Goal: Transaction & Acquisition: Purchase product/service

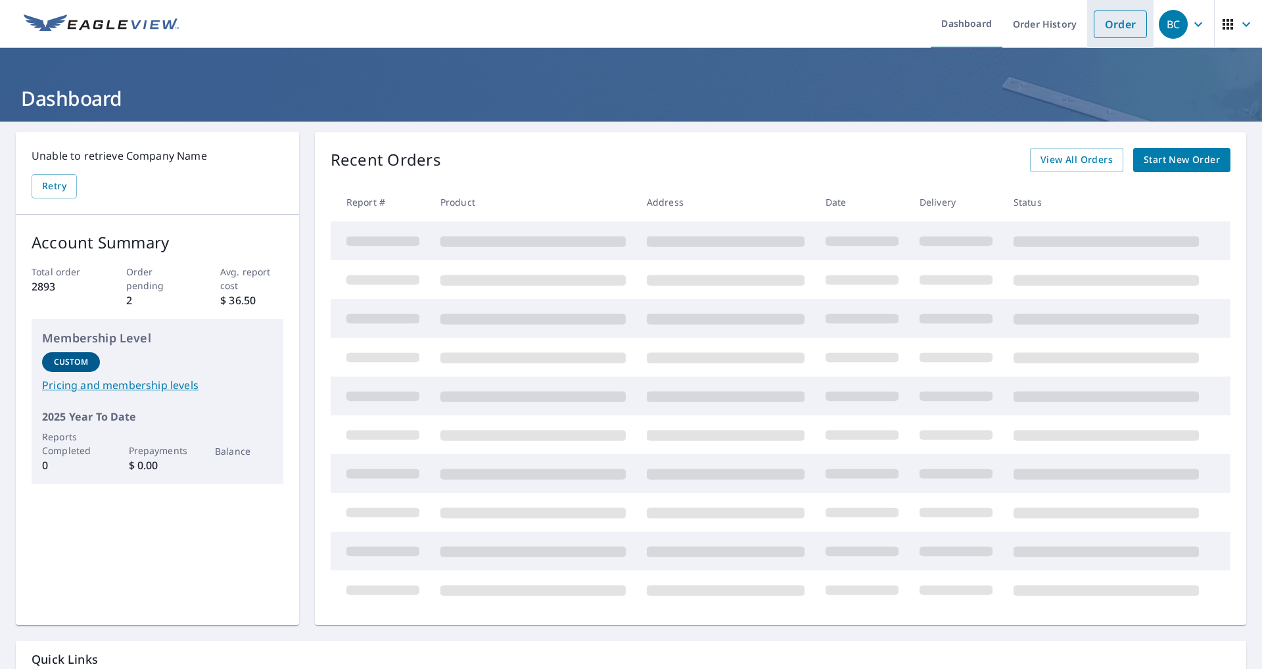
click at [1111, 21] on link "Order" at bounding box center [1119, 25] width 53 height 28
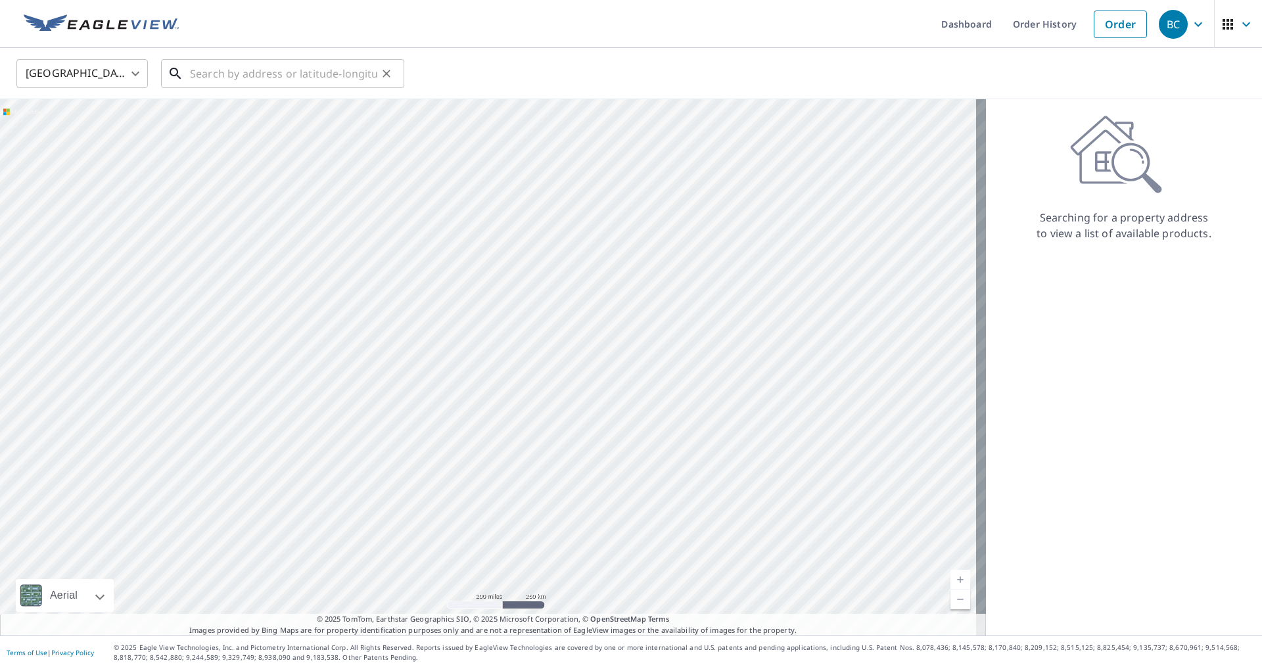
click at [280, 71] on input "text" at bounding box center [283, 73] width 187 height 37
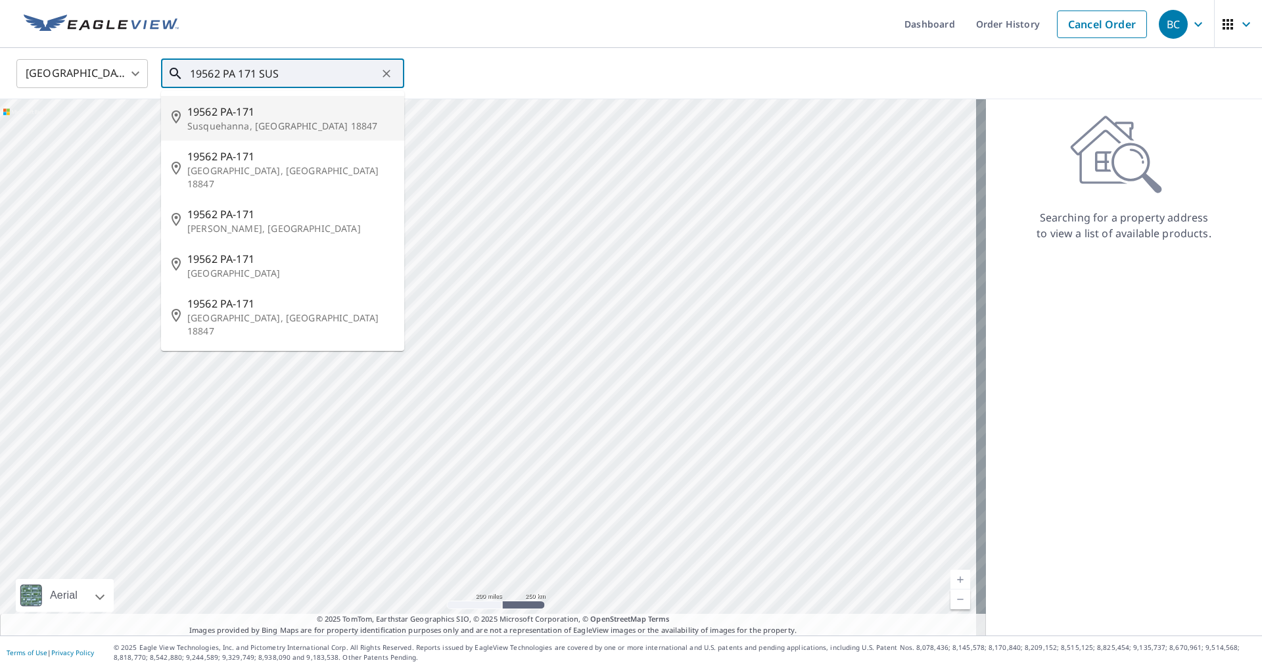
click at [253, 112] on span "19562 PA-171" at bounding box center [290, 112] width 206 height 16
type input "19562 PA-171 Susquehanna, [GEOGRAPHIC_DATA] 18847"
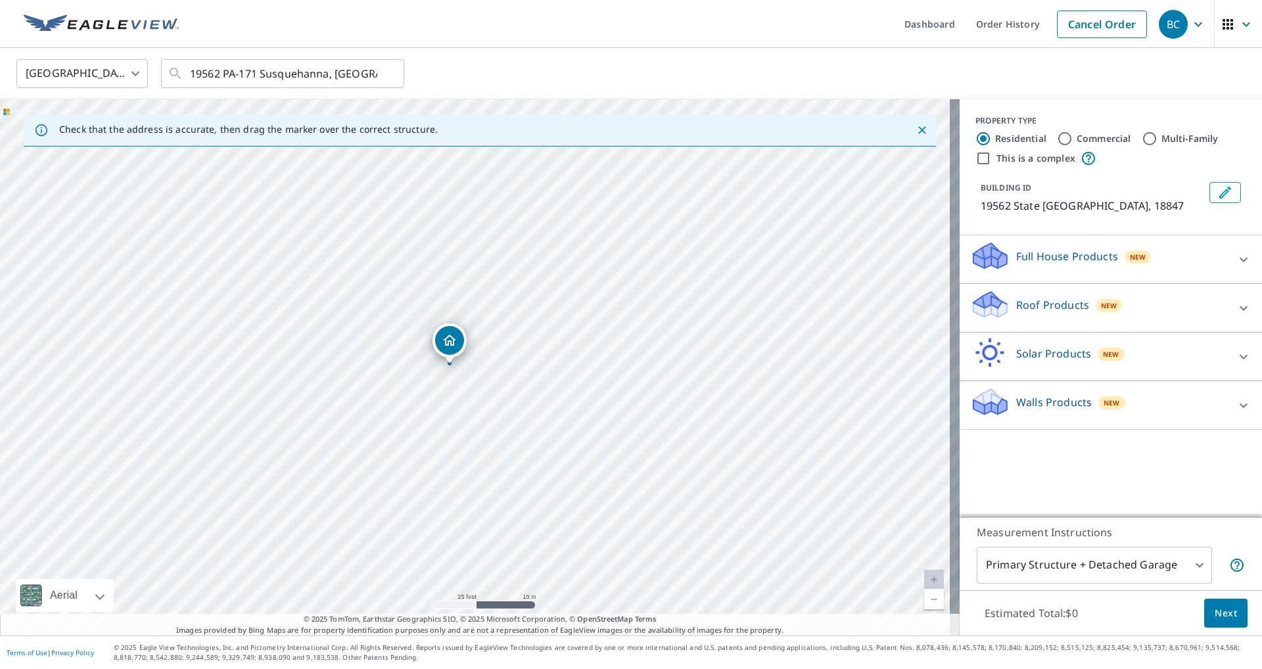
click at [1055, 278] on div "Full House Products New" at bounding box center [1099, 258] width 258 height 37
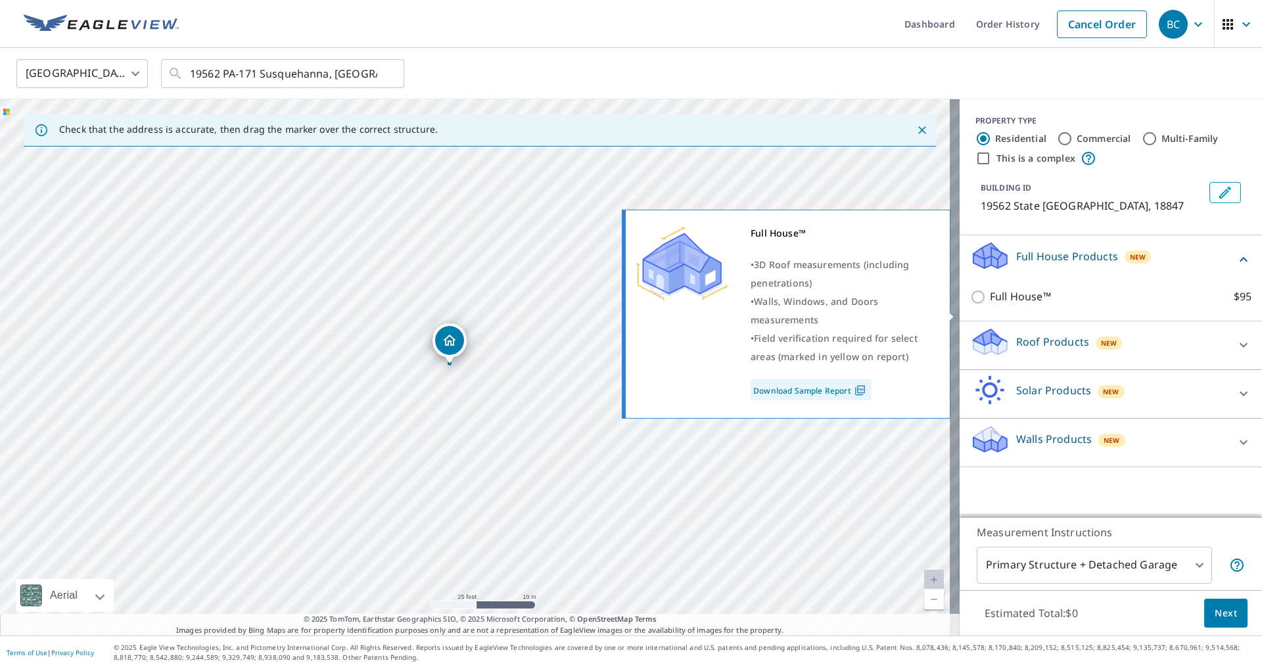
click at [1011, 305] on p "Full House™" at bounding box center [1020, 296] width 61 height 16
click at [990, 305] on input "Full House™ $95" at bounding box center [980, 297] width 20 height 16
checkbox input "true"
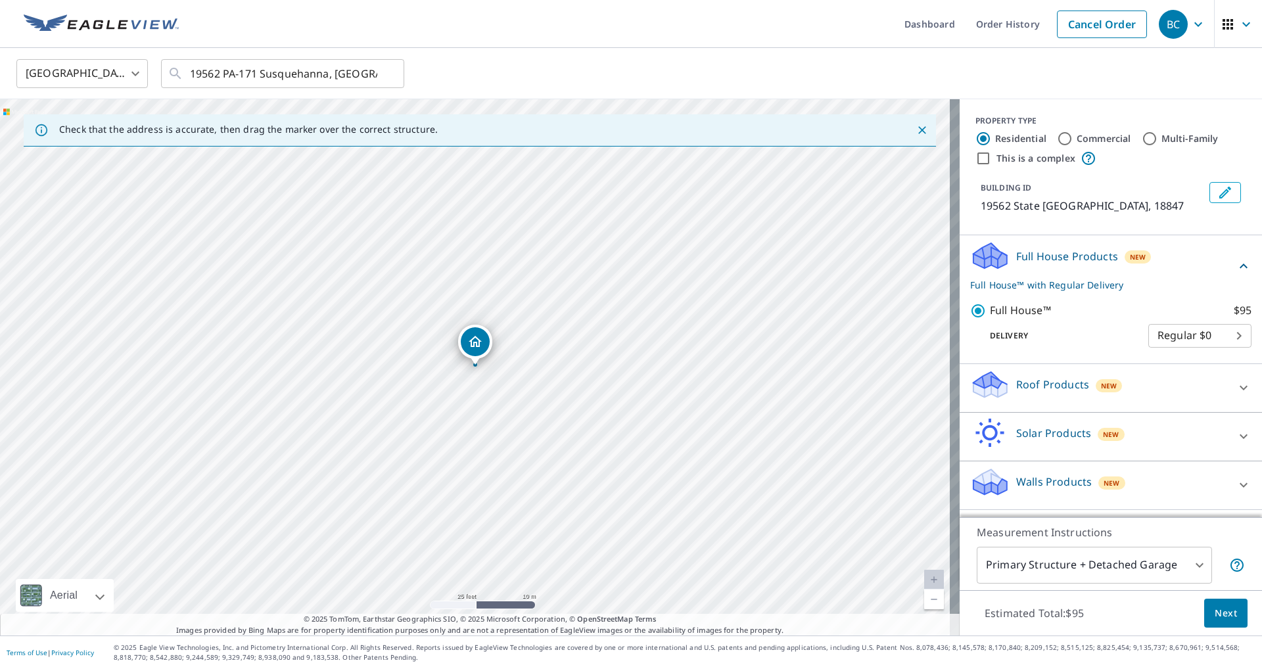
scroll to position [9, 0]
click at [1214, 618] on span "Next" at bounding box center [1225, 613] width 22 height 16
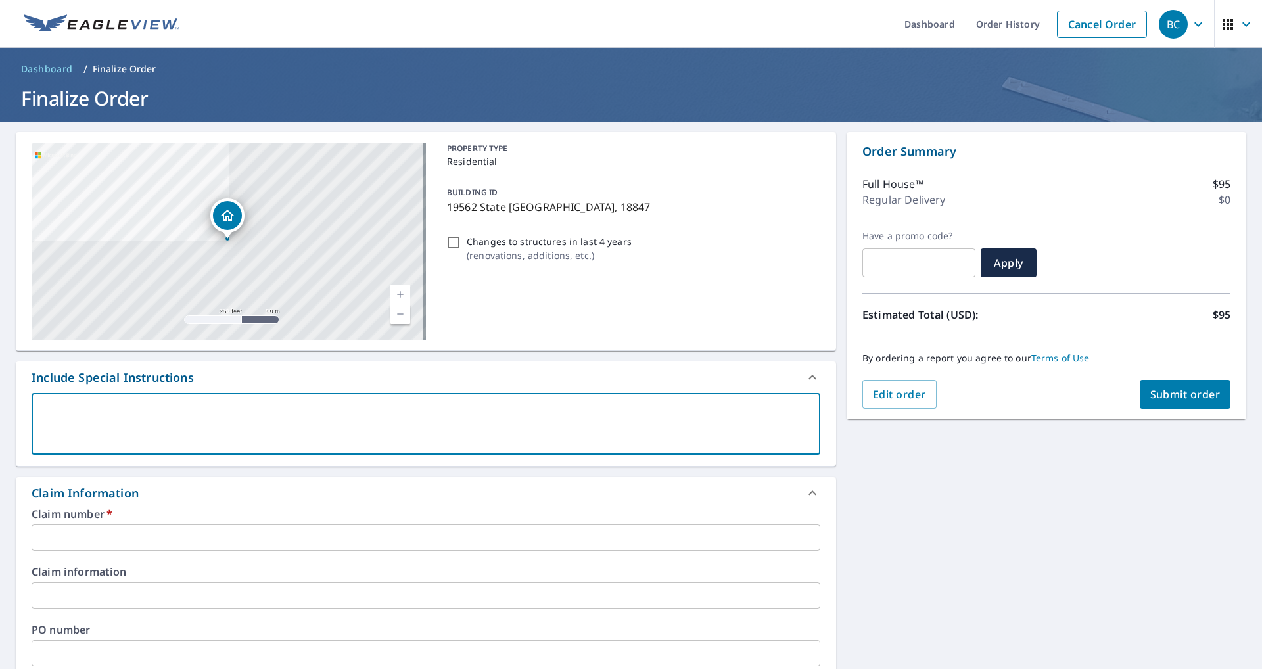
click at [213, 407] on textarea at bounding box center [426, 423] width 770 height 37
paste textarea "Need roof and siding report done on the house and just the roof on the garage"
type textarea "Need roof and siding report done on the house and just the roof on the garage"
type textarea "x"
checkbox input "true"
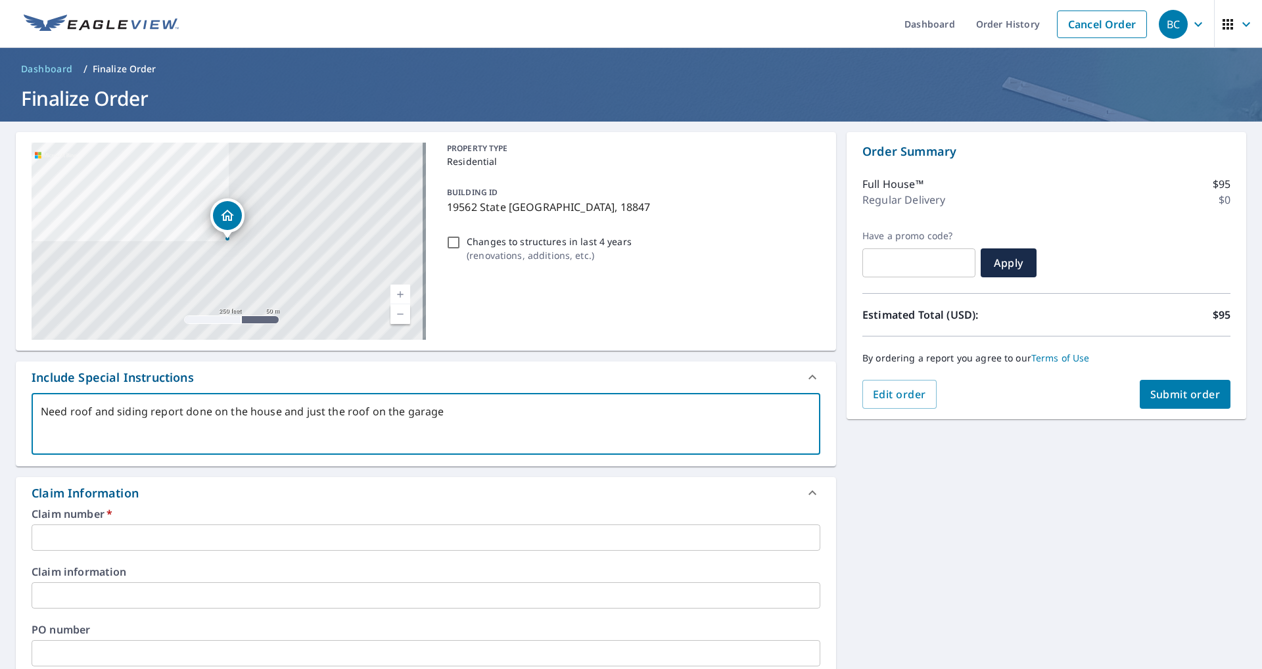
type textarea "Need roof and siding report done on the house and just the roof on the garage"
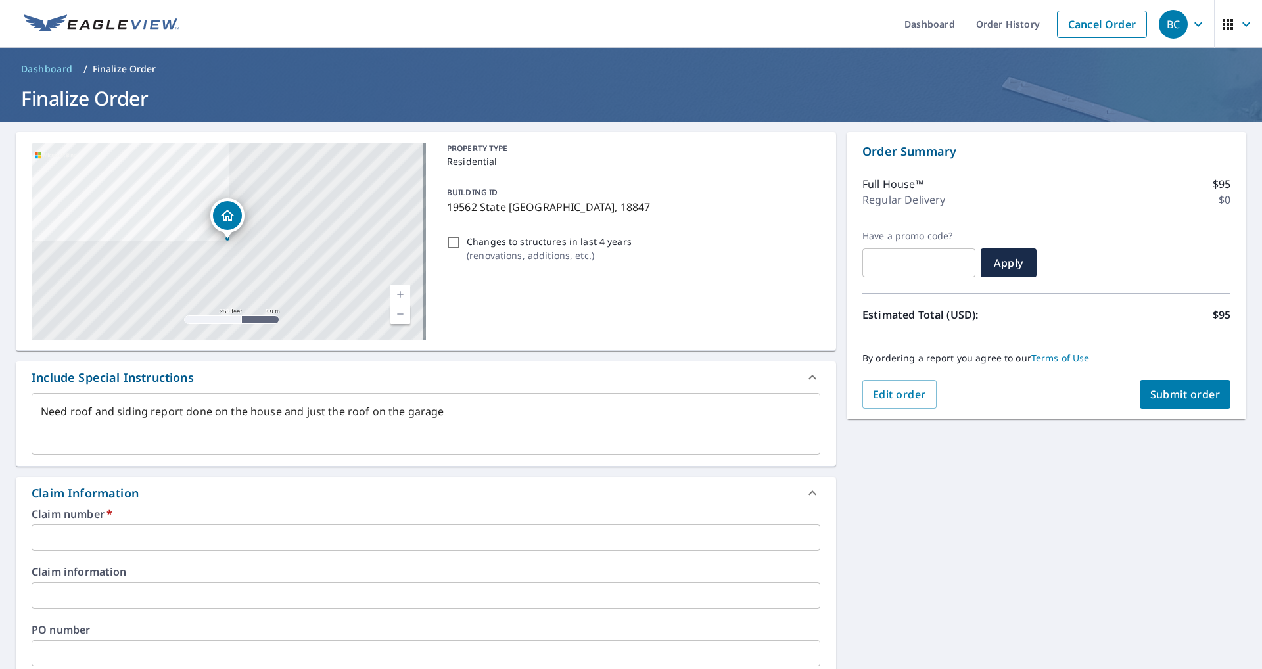
click at [166, 541] on input "text" at bounding box center [426, 537] width 788 height 26
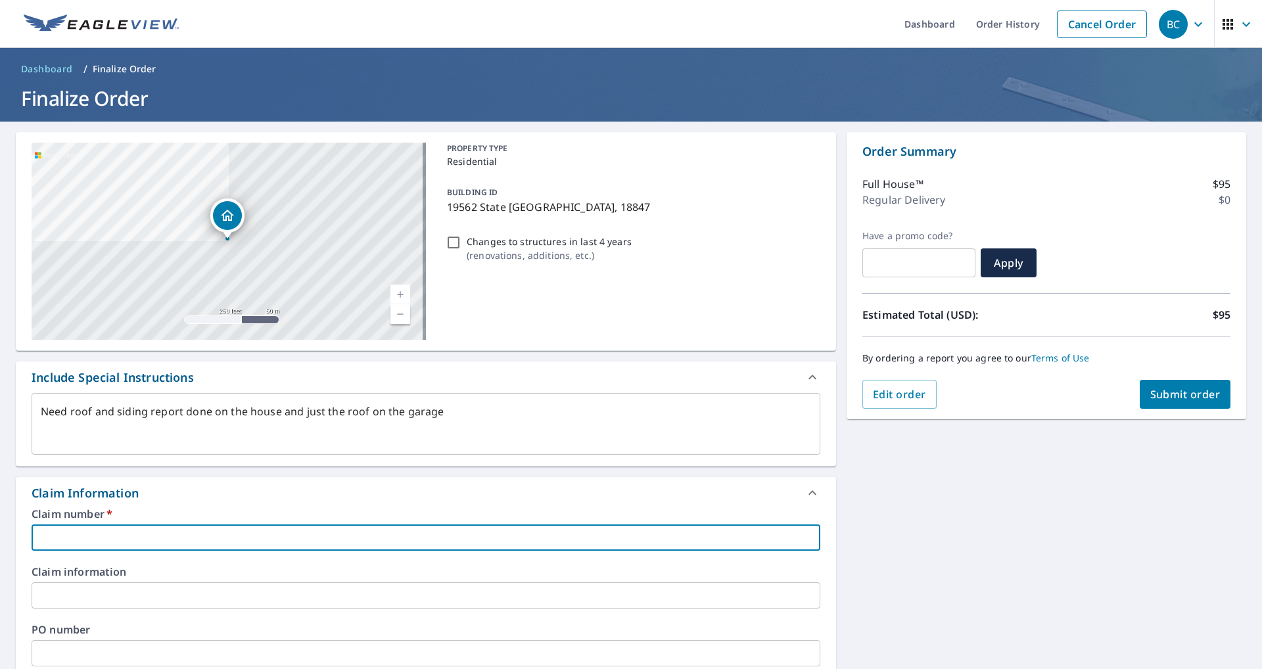
paste input "3553656"
type textarea "x"
type input "3553656"
checkbox input "true"
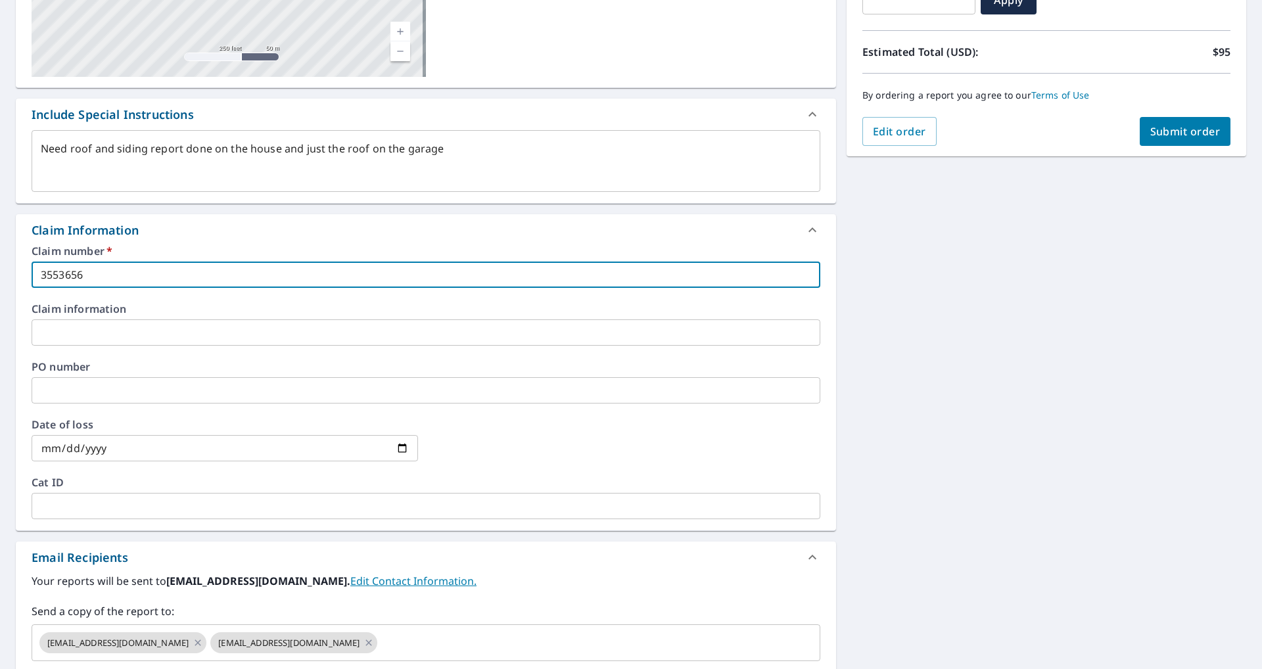
scroll to position [394, 0]
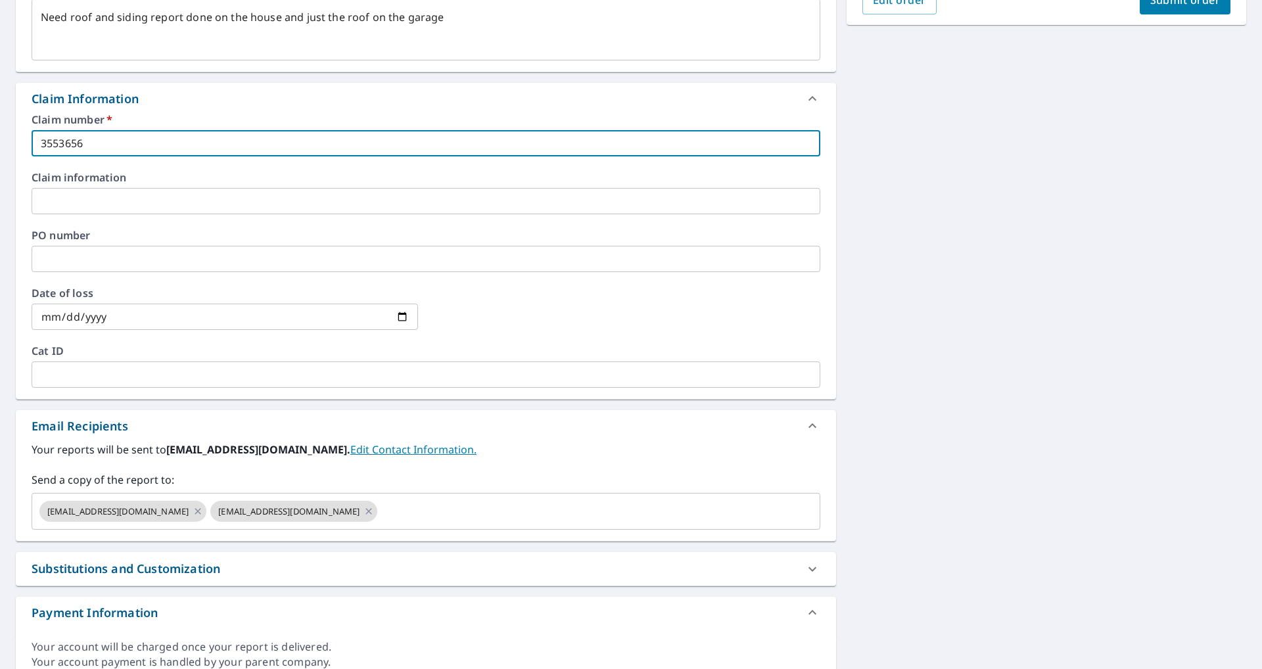
type input "3553656"
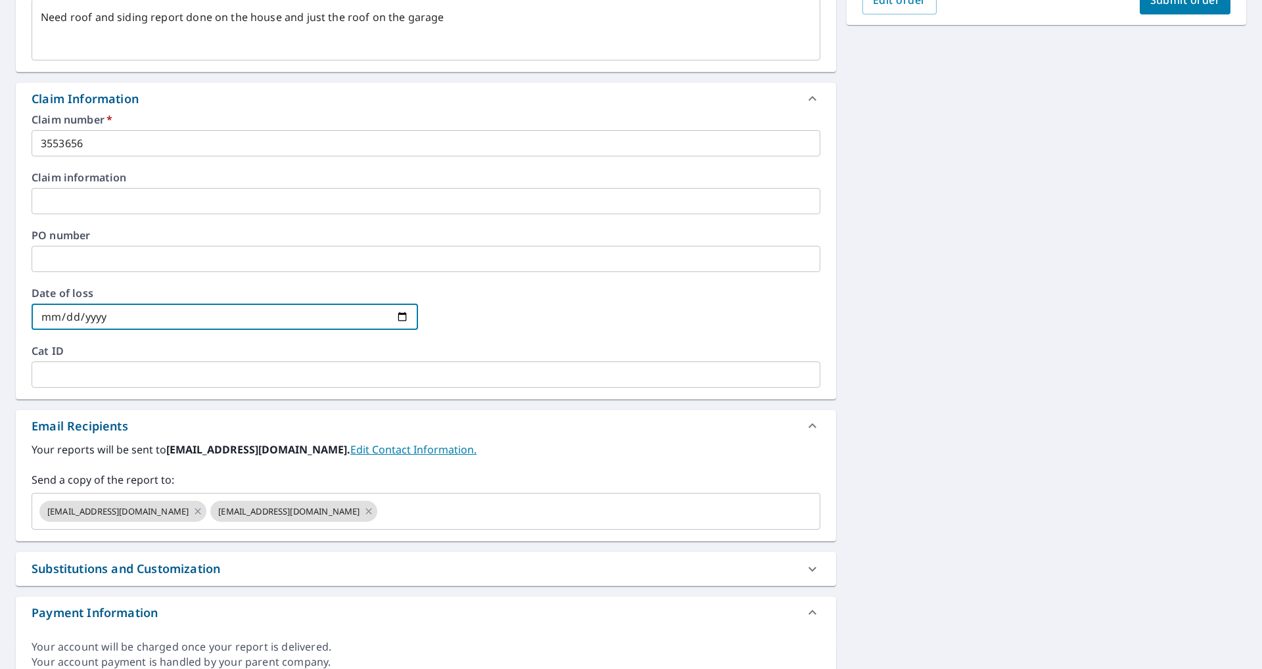
click at [407, 314] on input "date" at bounding box center [225, 317] width 386 height 26
click at [401, 313] on input "date" at bounding box center [225, 317] width 386 height 26
type input "[DATE]"
type textarea "x"
checkbox input "true"
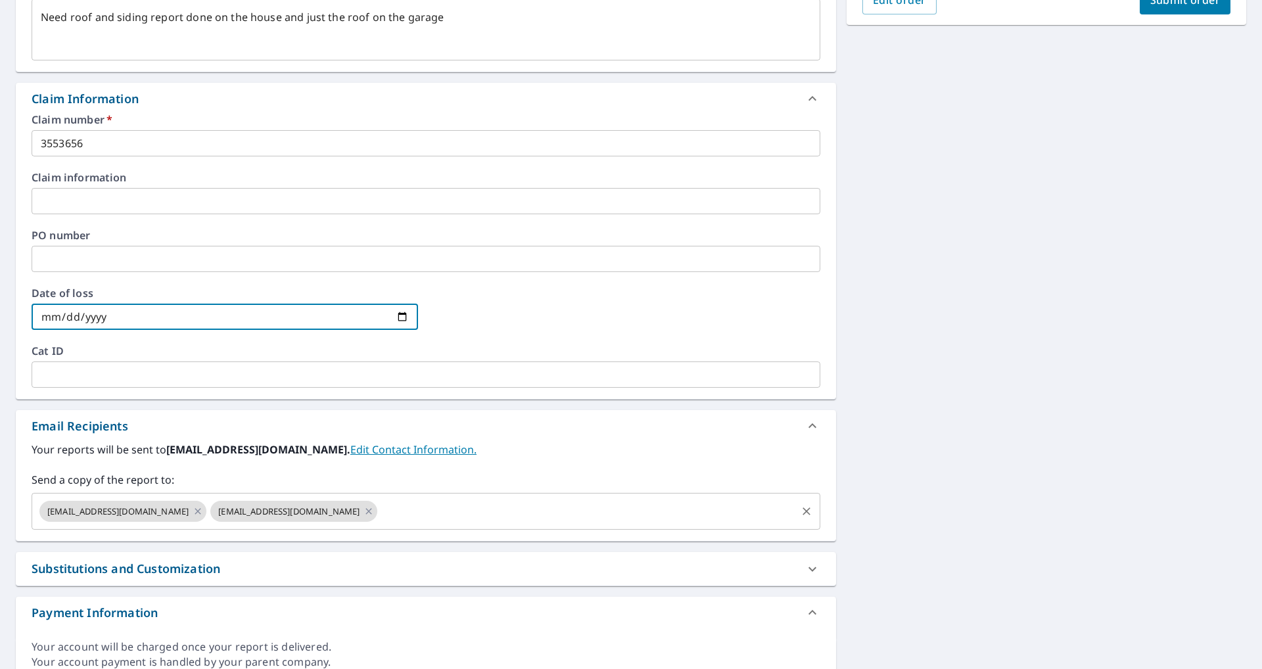
click at [394, 520] on input "text" at bounding box center [586, 511] width 415 height 25
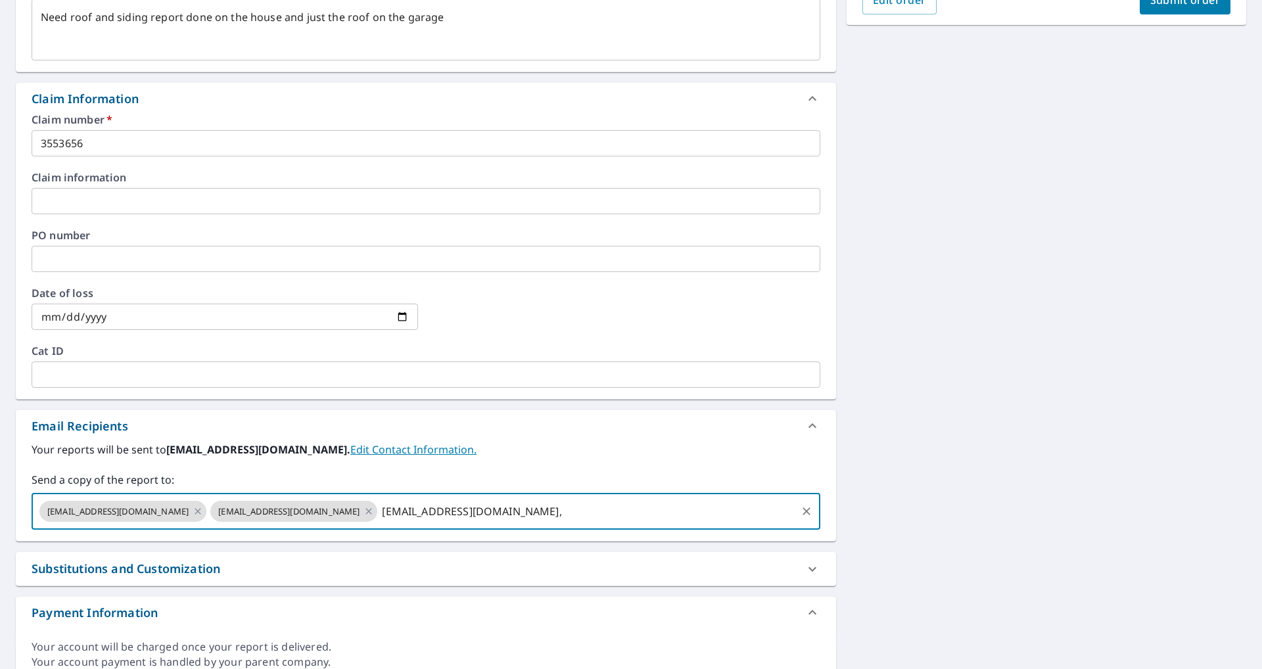
type input "[EMAIL_ADDRESS][DOMAIN_NAME]"
type textarea "x"
checkbox input "true"
type input "[EMAIL_ADDRESS][DOMAIN_NAME]"
type textarea "x"
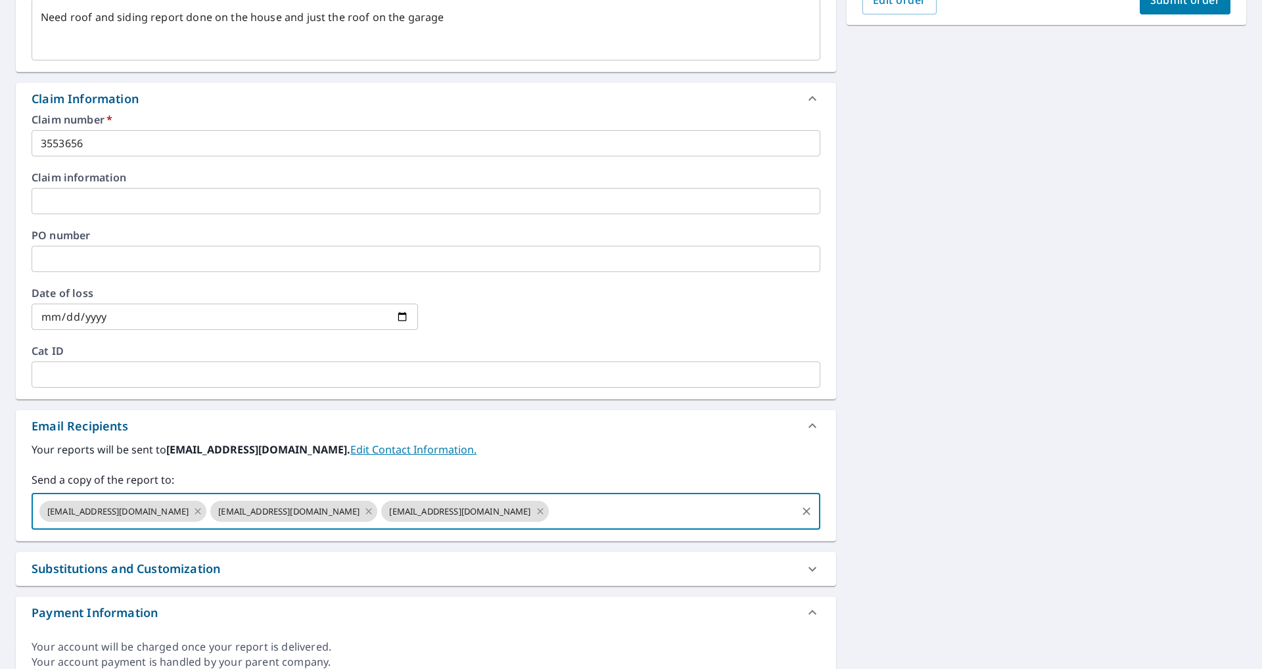
checkbox input "true"
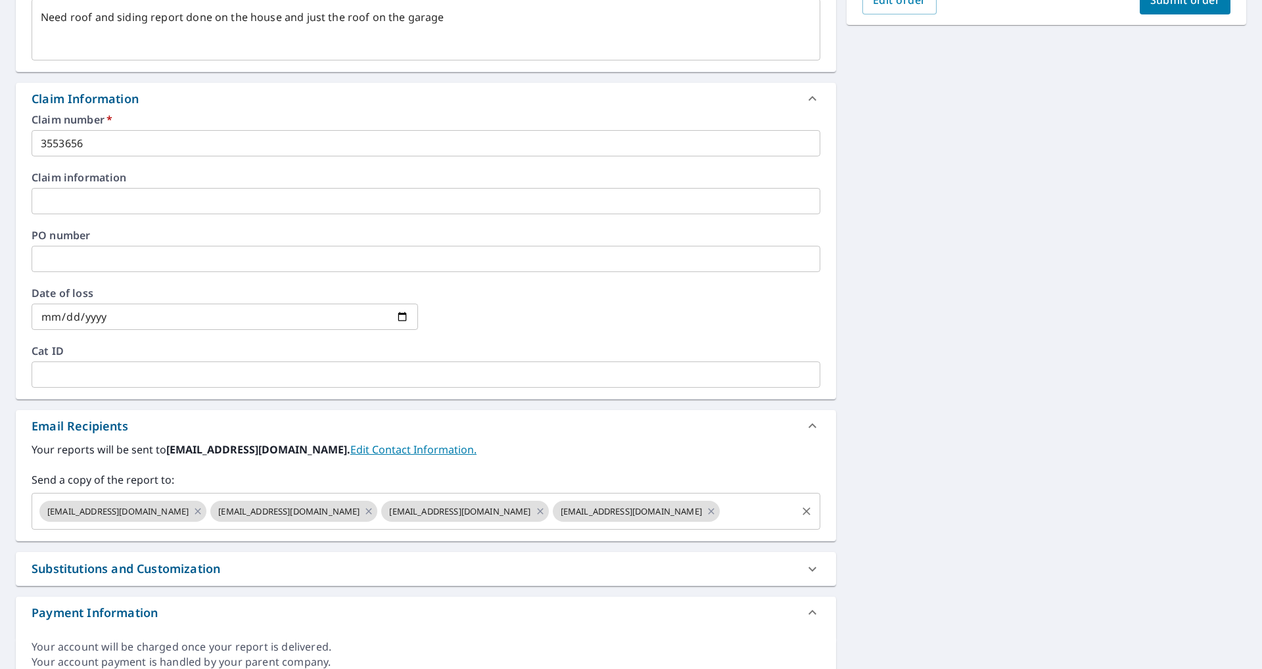
click at [721, 513] on input "text" at bounding box center [757, 511] width 73 height 25
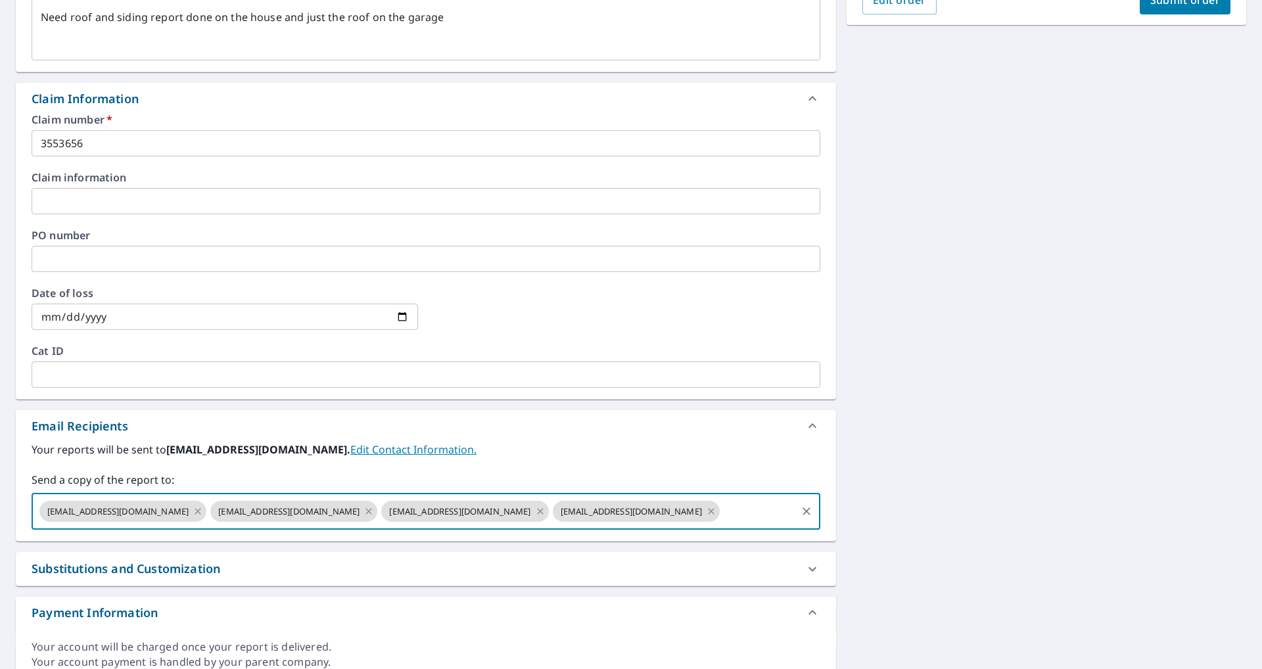
paste input "[EMAIL_ADDRESS][DOMAIN_NAME]"
type input "[EMAIL_ADDRESS][DOMAIN_NAME]"
type textarea "x"
checkbox input "true"
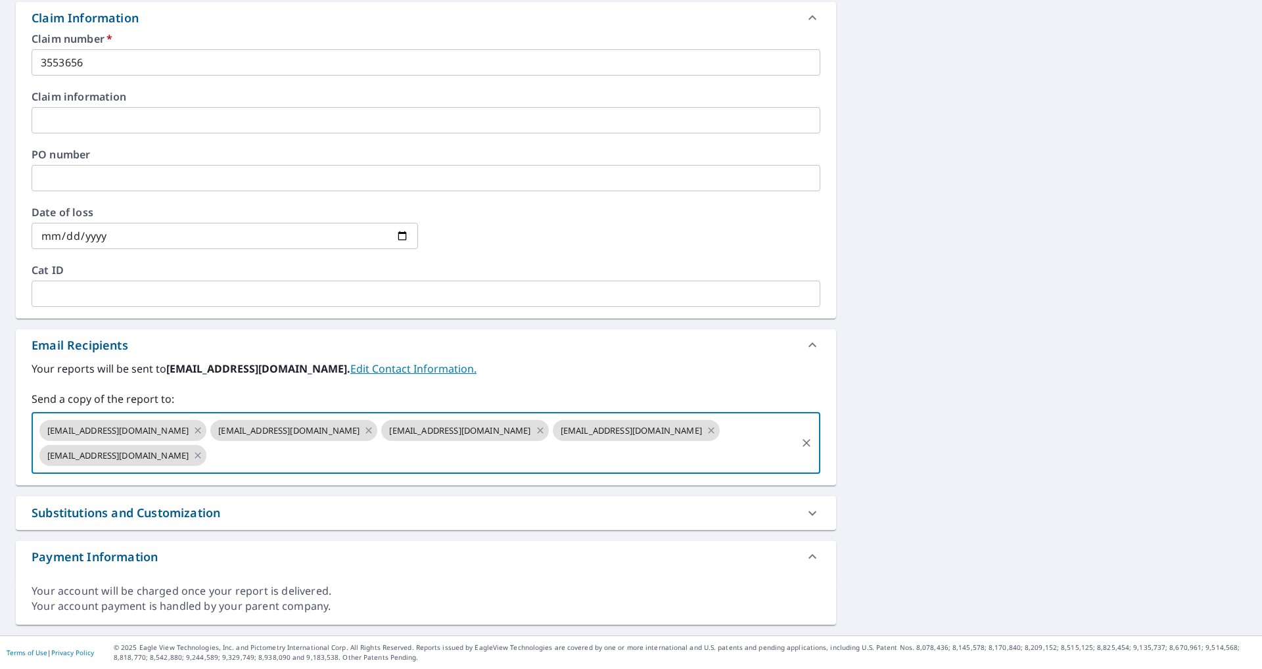
scroll to position [147, 0]
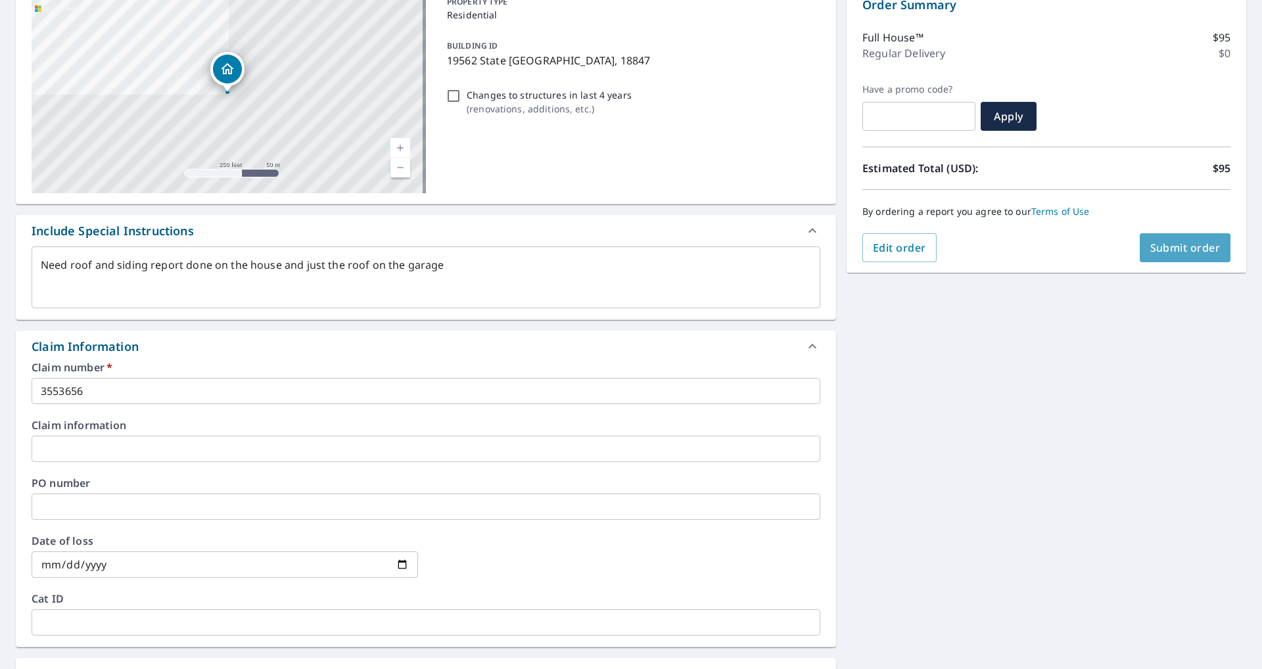
click at [1175, 245] on span "Submit order" at bounding box center [1185, 247] width 70 height 14
type textarea "x"
checkbox input "true"
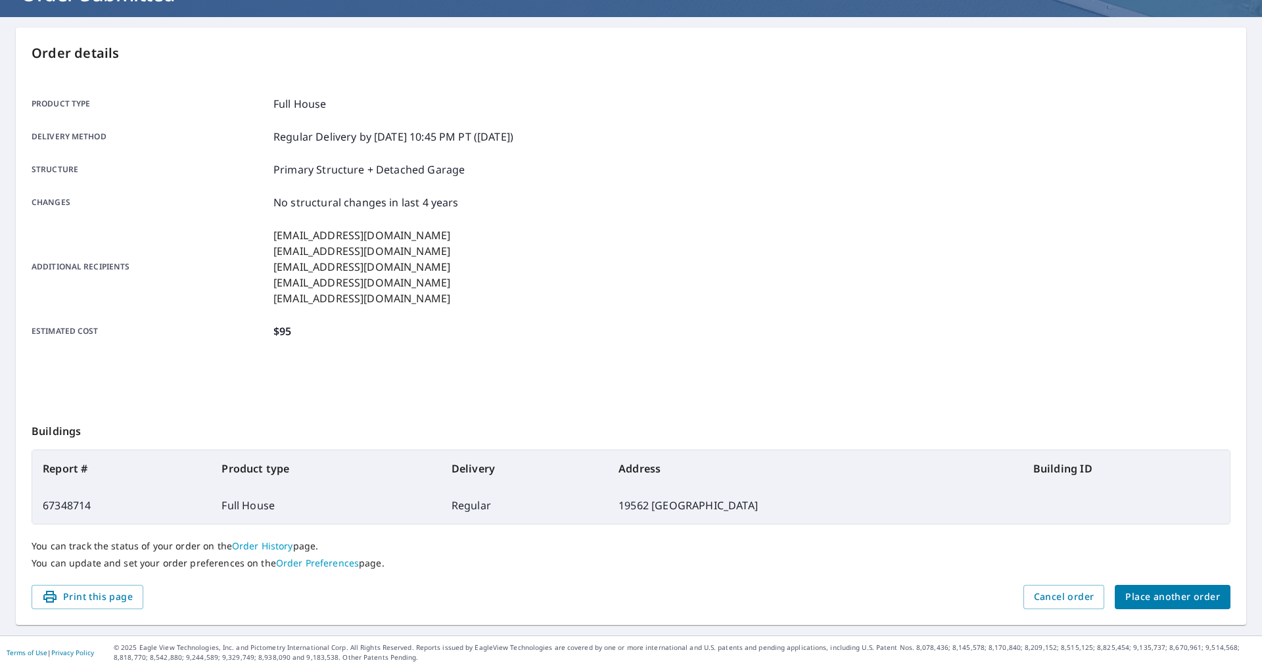
scroll to position [104, 0]
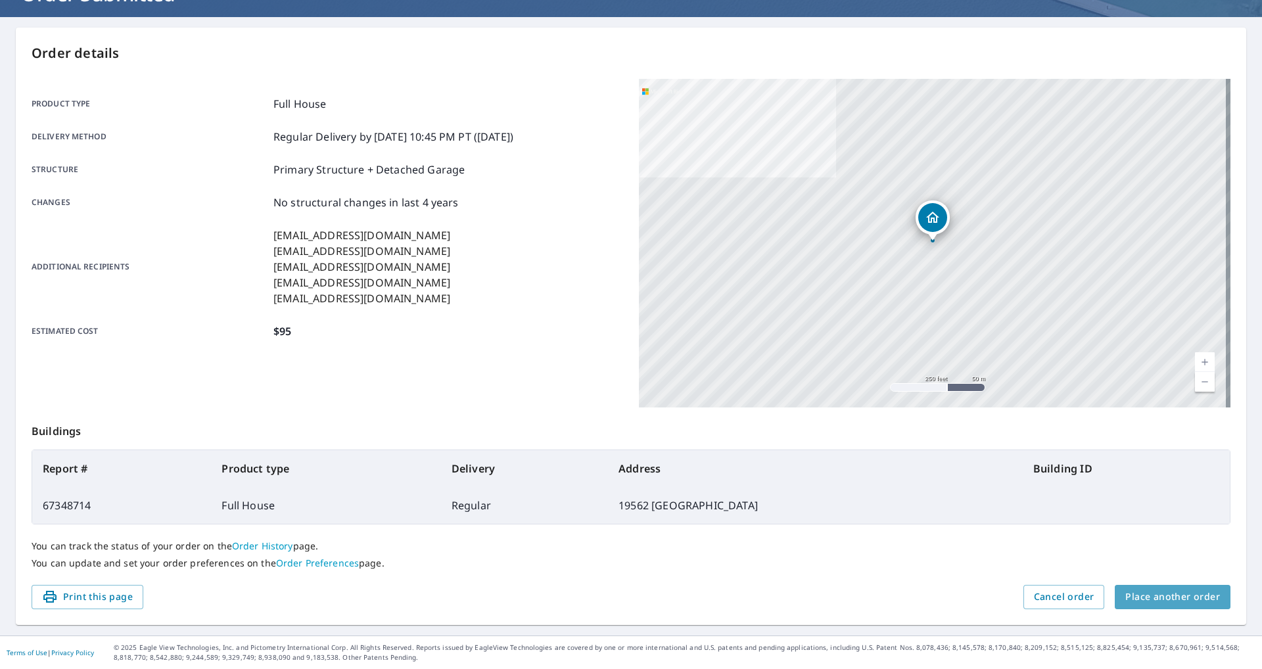
click at [1151, 587] on button "Place another order" at bounding box center [1172, 597] width 116 height 24
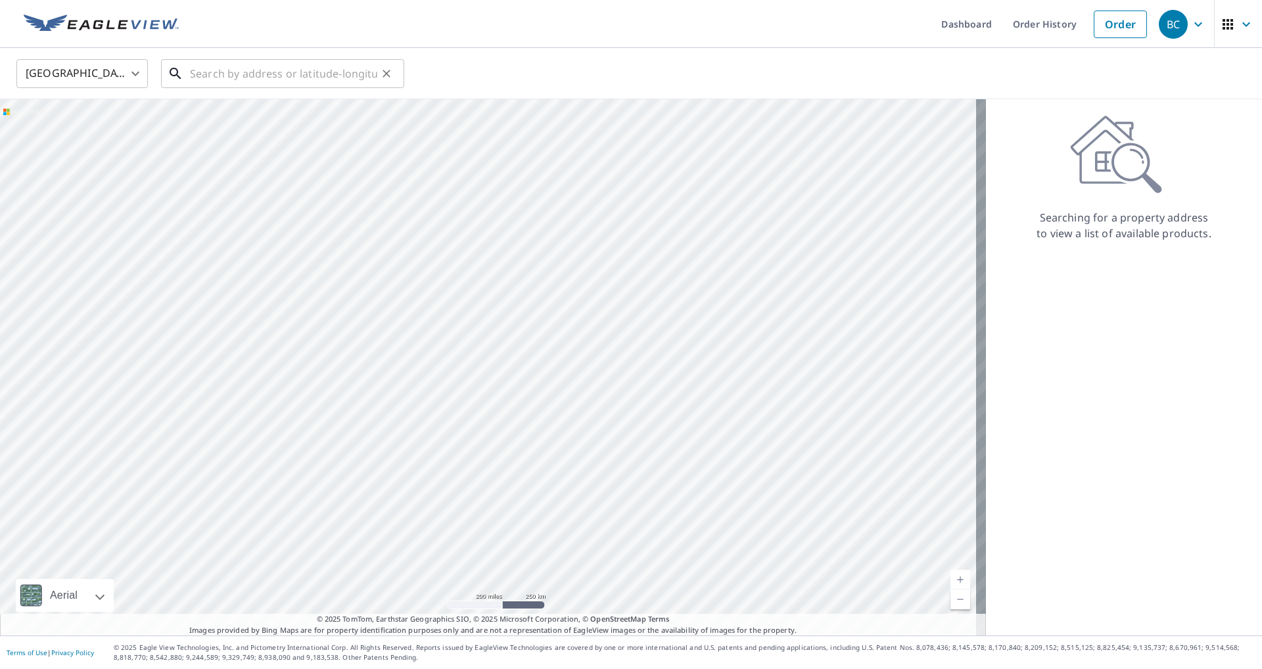
click at [234, 74] on input "text" at bounding box center [283, 73] width 187 height 37
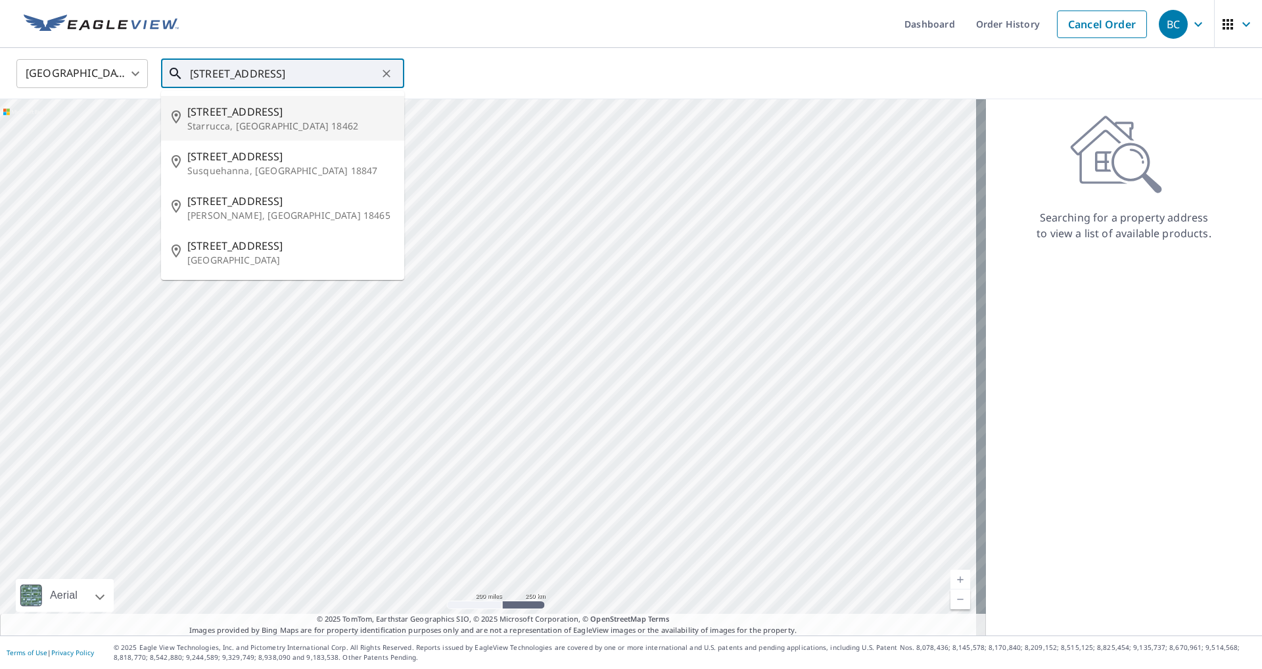
click at [268, 108] on span "[STREET_ADDRESS]" at bounding box center [290, 112] width 206 height 16
type input "[STREET_ADDRESS]"
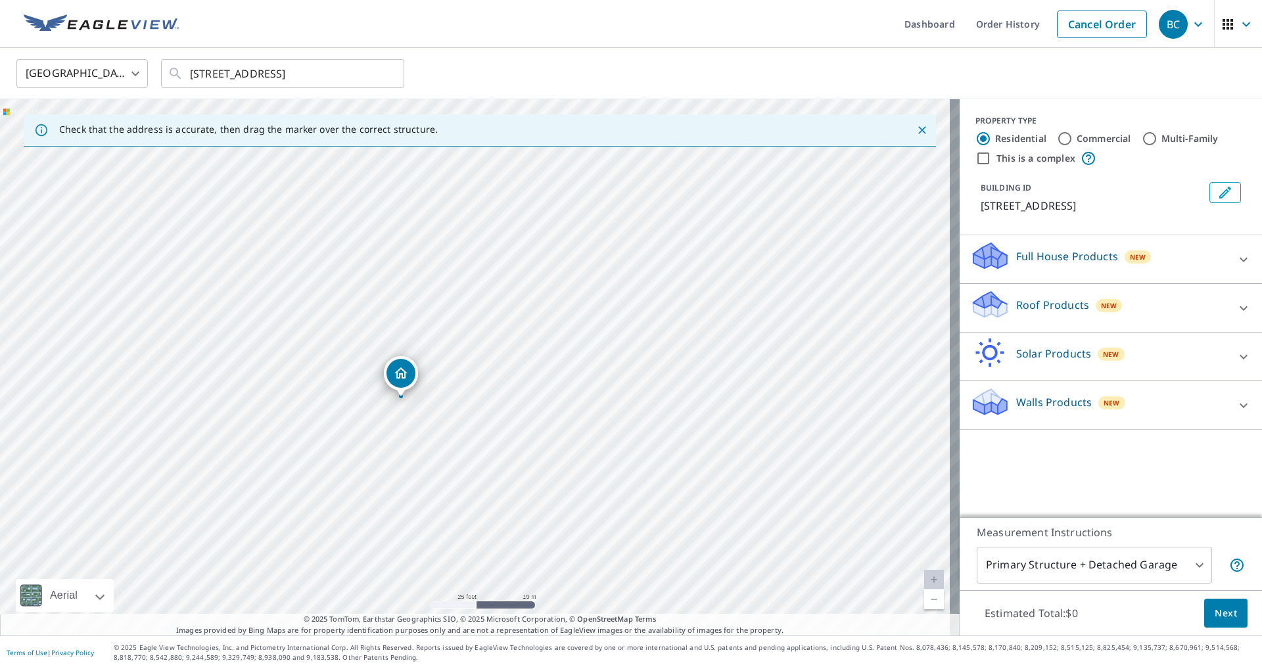
click at [1053, 278] on div "Full House Products New" at bounding box center [1099, 258] width 258 height 37
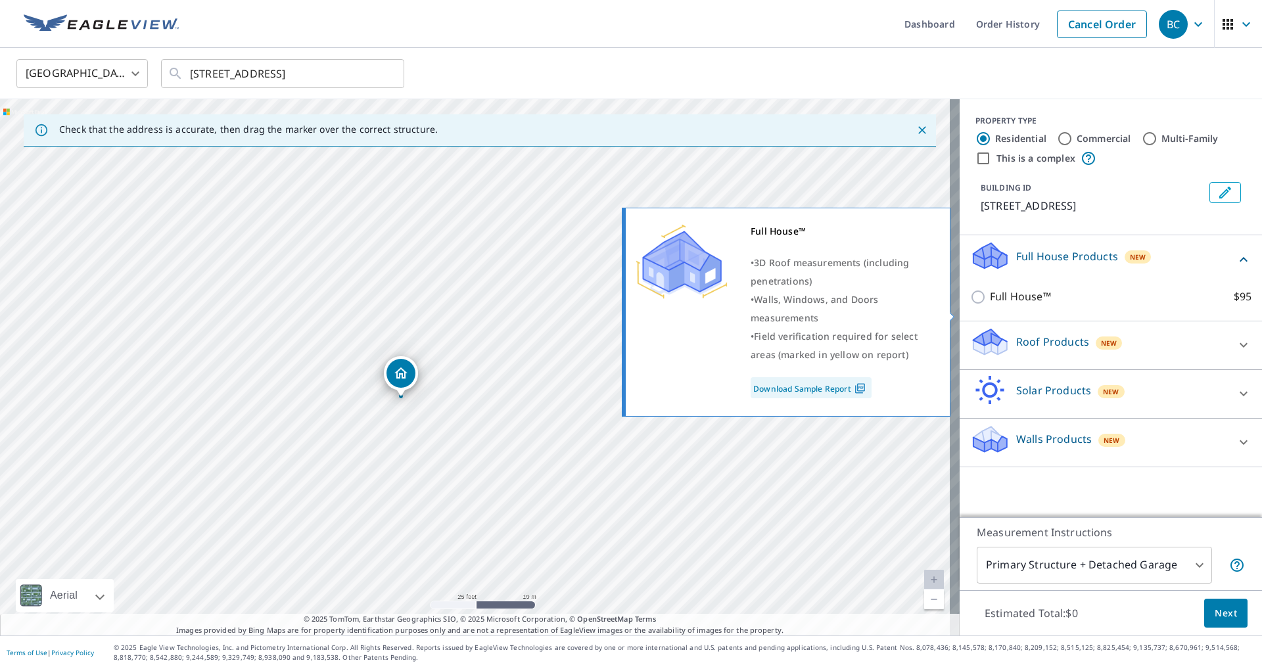
click at [1013, 305] on p "Full House™" at bounding box center [1020, 296] width 61 height 16
click at [990, 305] on input "Full House™ $95" at bounding box center [980, 297] width 20 height 16
checkbox input "true"
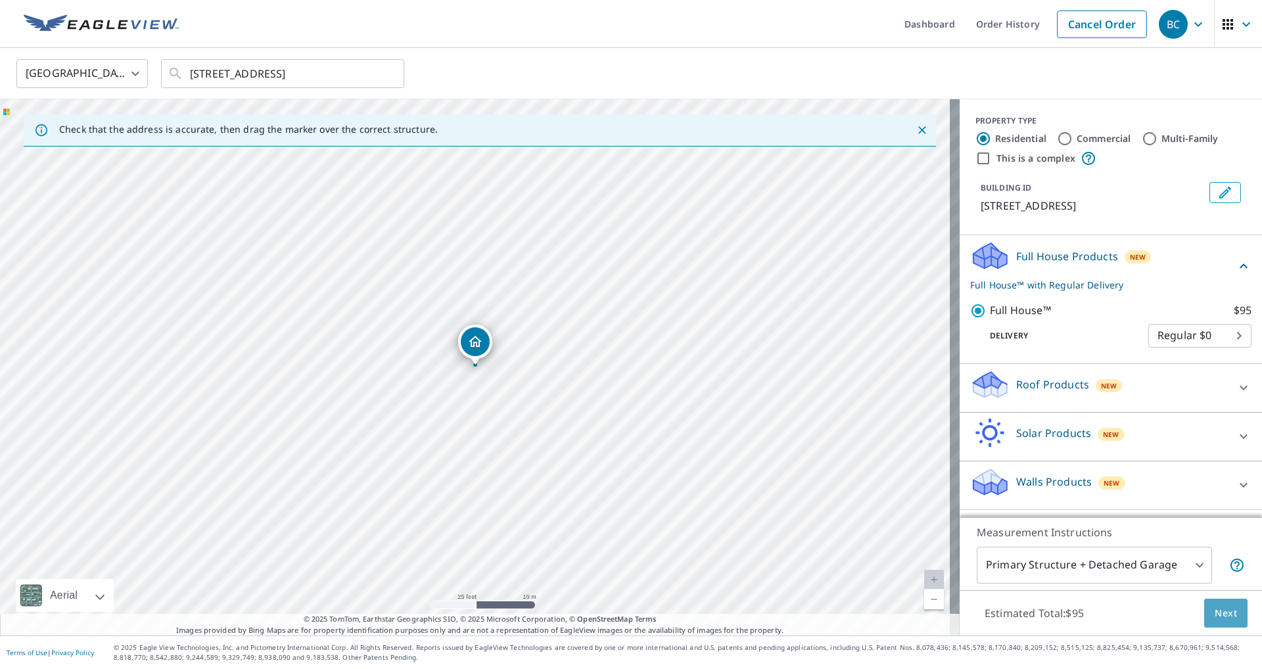
click at [1224, 612] on span "Next" at bounding box center [1225, 613] width 22 height 16
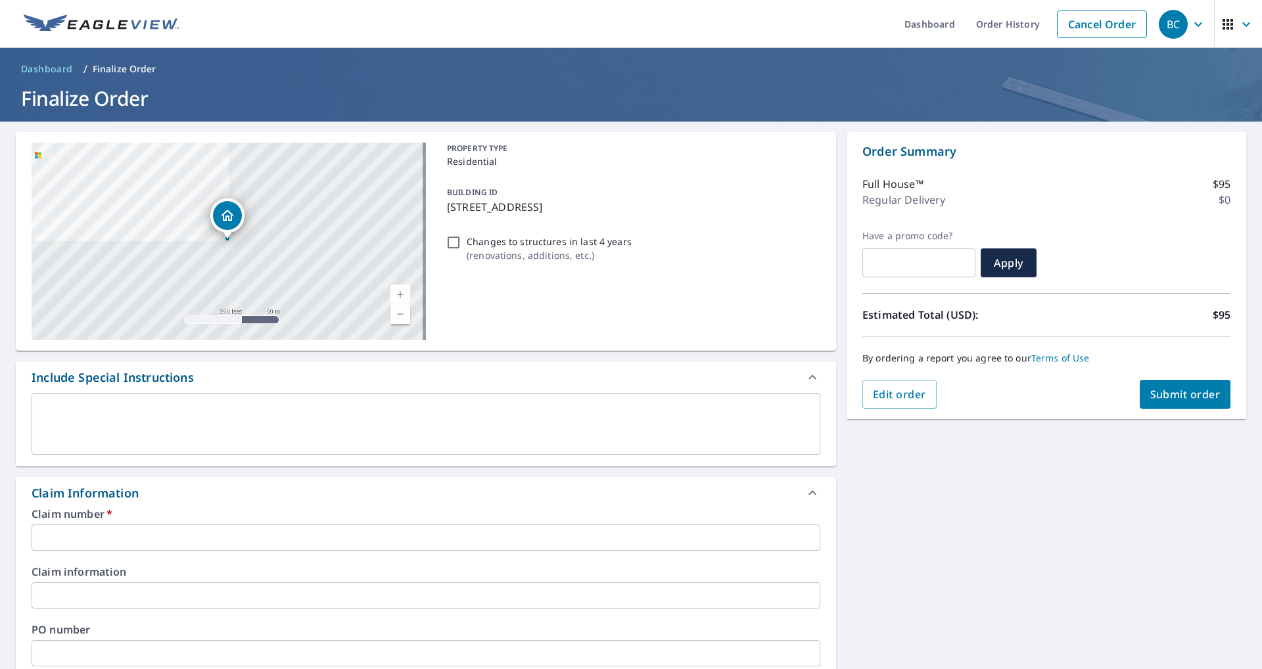
click at [150, 398] on div "x ​" at bounding box center [426, 424] width 788 height 62
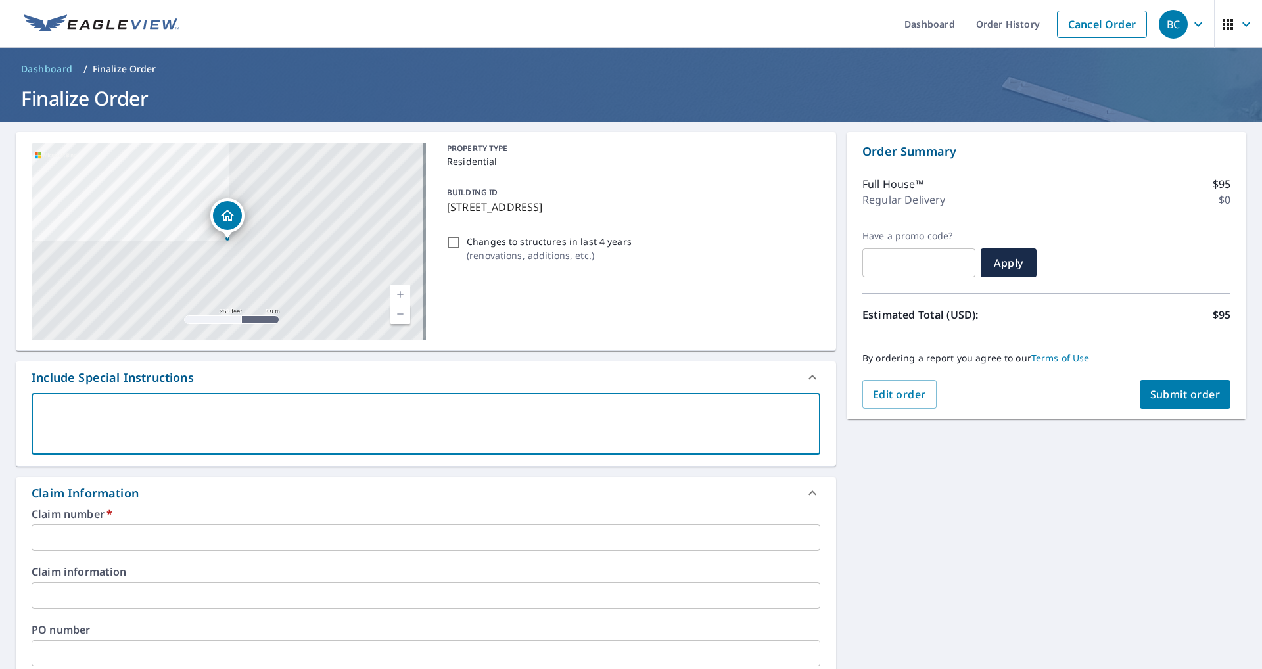
paste textarea "Need roof and wall report done on"
type textarea "Need roof and wall report done on"
type textarea "x"
checkbox input "true"
type textarea "Need roof and wall report done on"
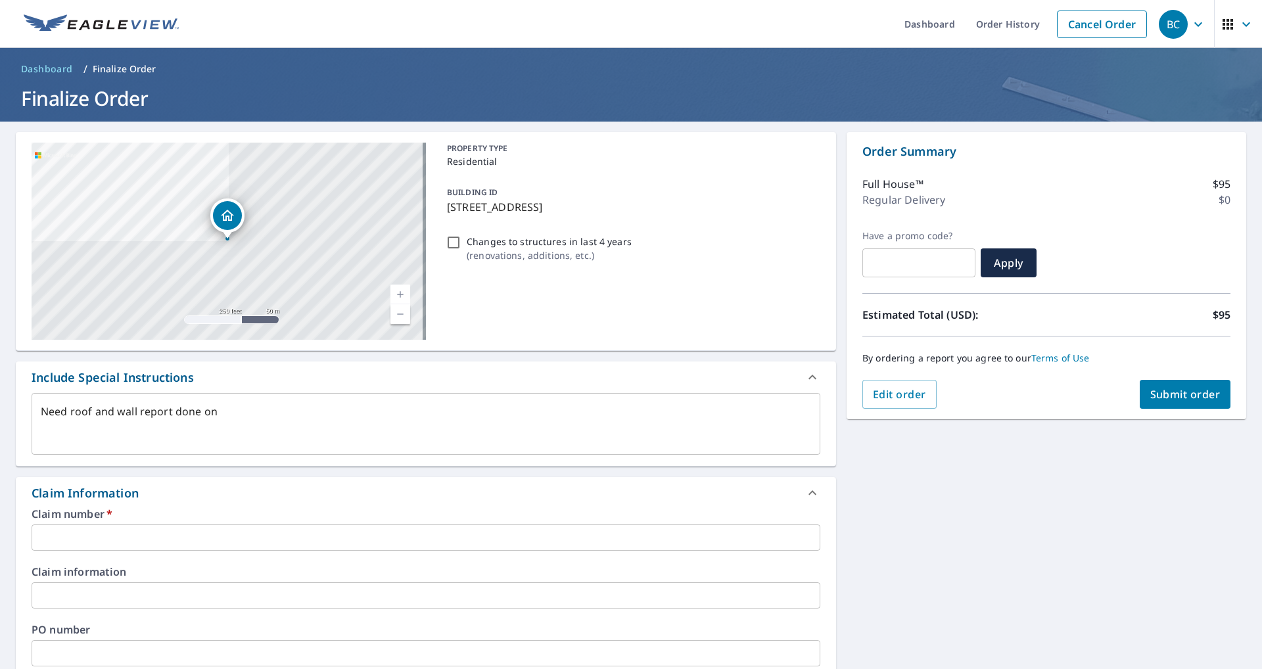
click at [73, 533] on input "text" at bounding box center [426, 537] width 788 height 26
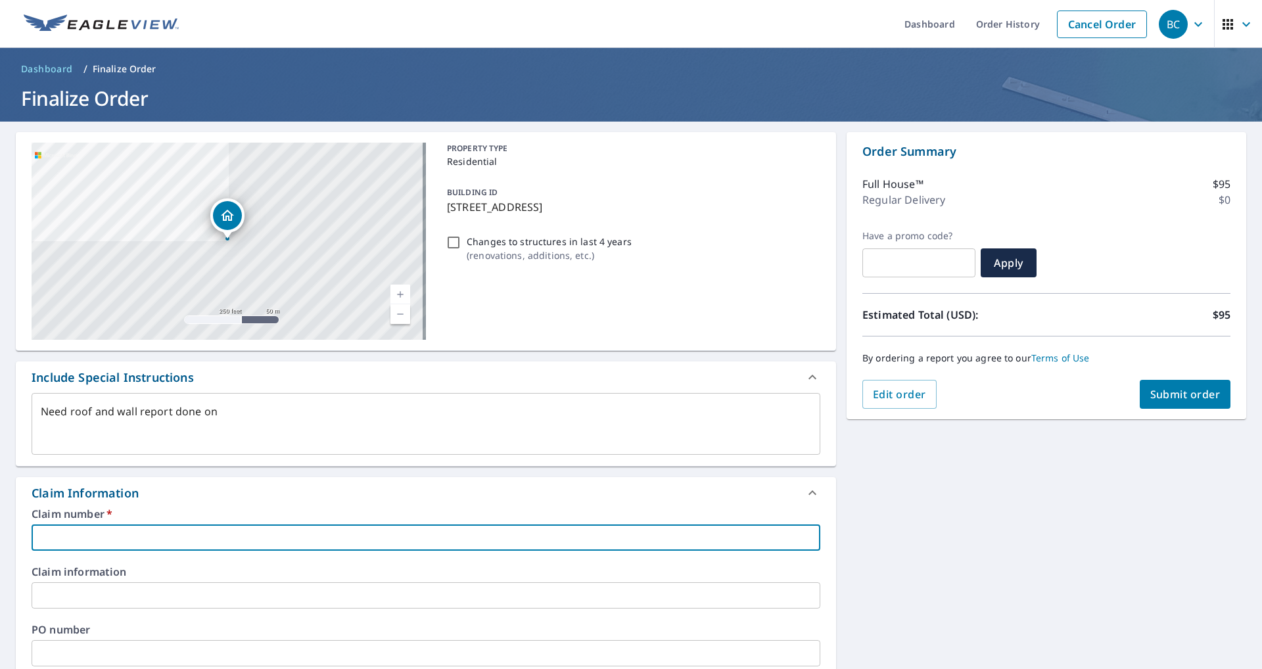
paste input "3553665"
type textarea "x"
type input "3553665"
checkbox input "true"
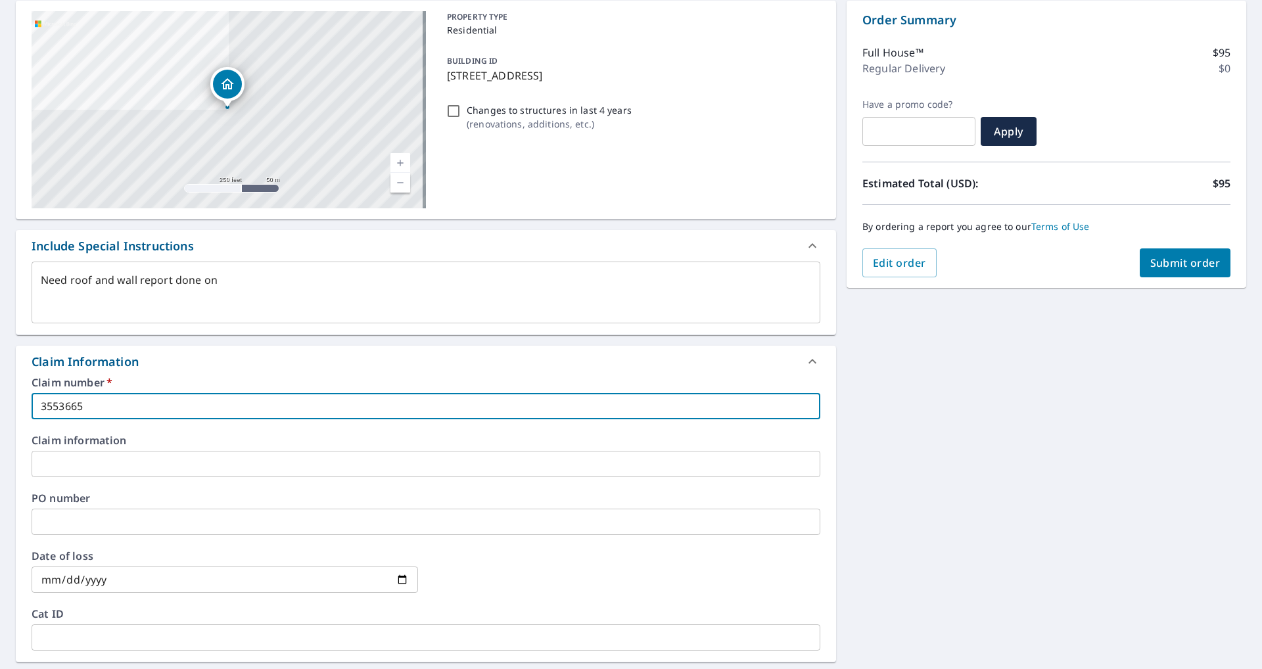
scroll to position [329, 0]
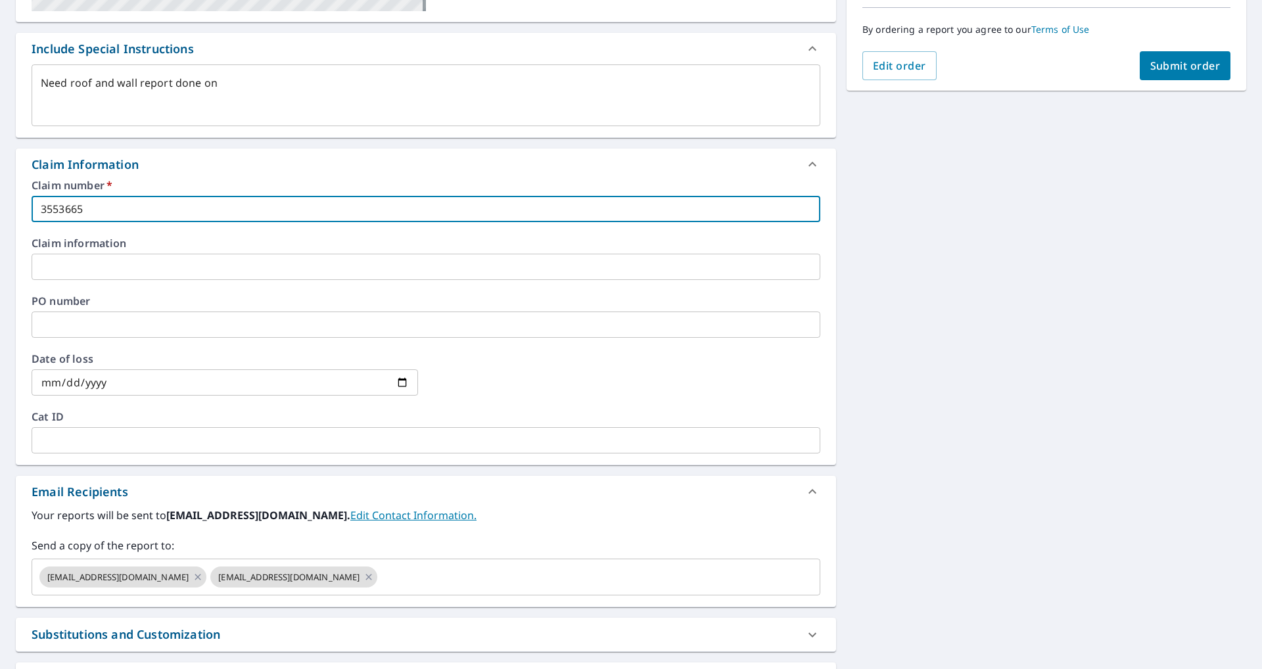
type input "3553665"
click at [110, 382] on input "date" at bounding box center [225, 382] width 386 height 26
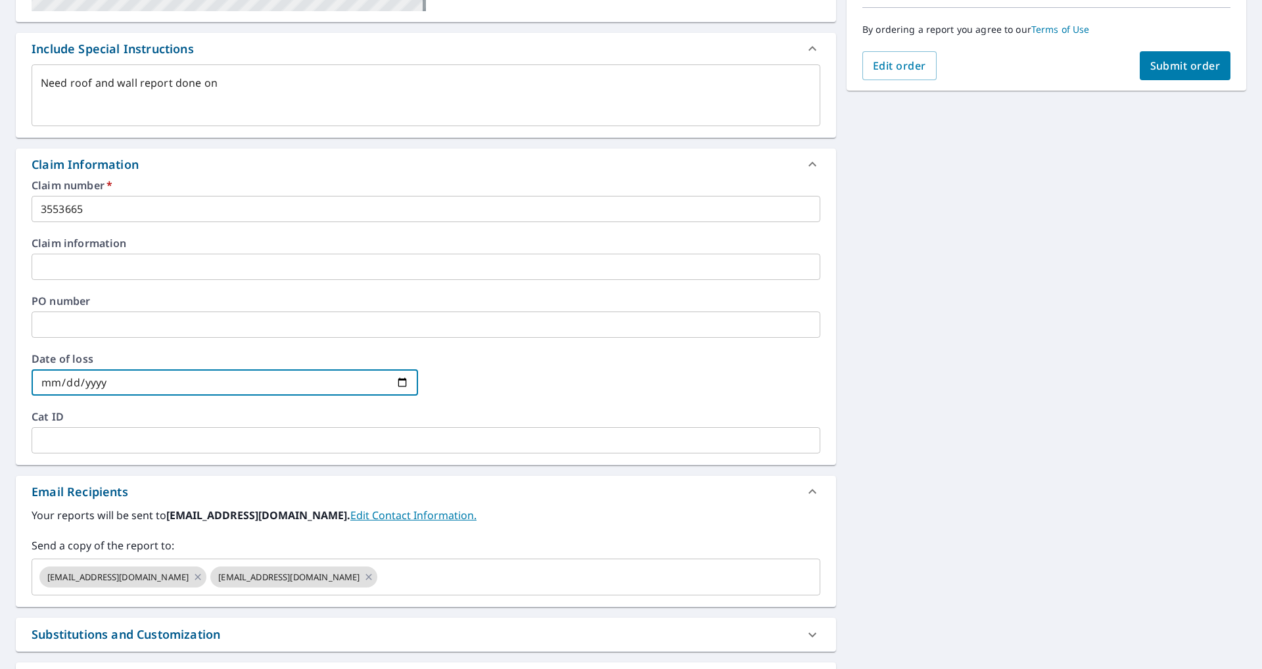
click at [402, 387] on input "date" at bounding box center [225, 382] width 386 height 26
type textarea "x"
type input "[DATE]"
checkbox input "true"
type input "[DATE]"
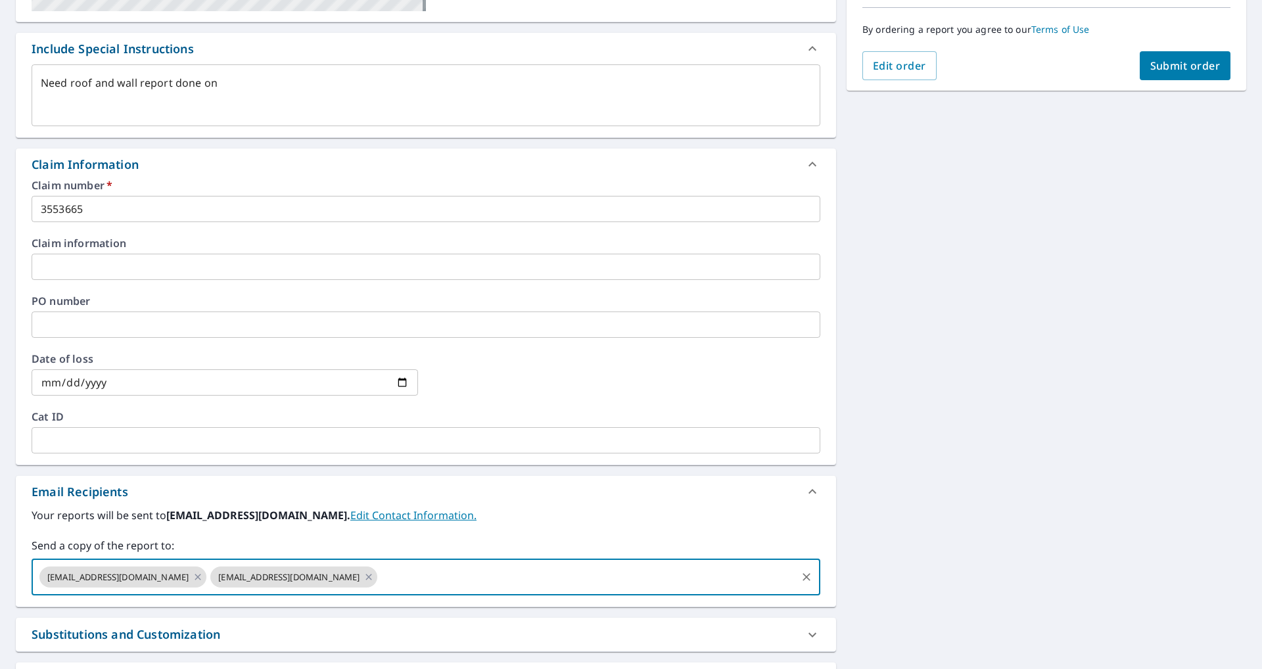
click at [404, 580] on input "text" at bounding box center [586, 576] width 415 height 25
type input "[EMAIL_ADDRESS][DOMAIN_NAME]"
type textarea "x"
checkbox input "true"
type input "[EMAIL_ADDRESS][DOMAIN_NAME]"
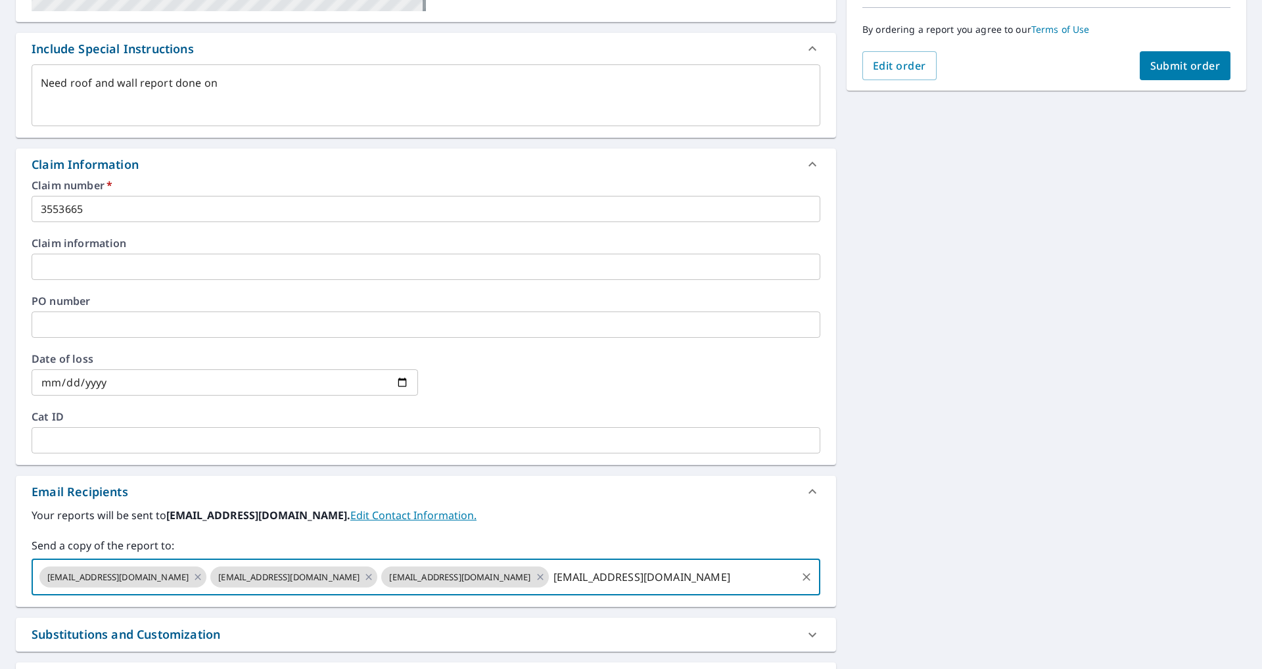
type textarea "x"
checkbox input "true"
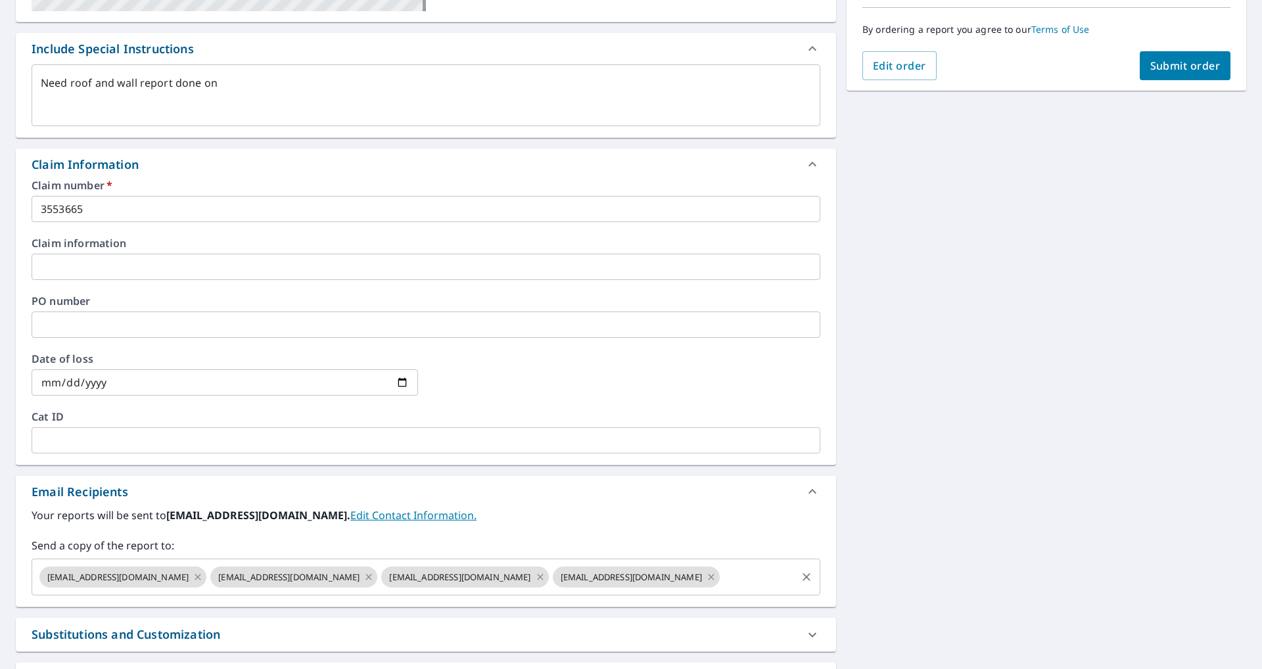
click at [721, 585] on input "text" at bounding box center [757, 576] width 73 height 25
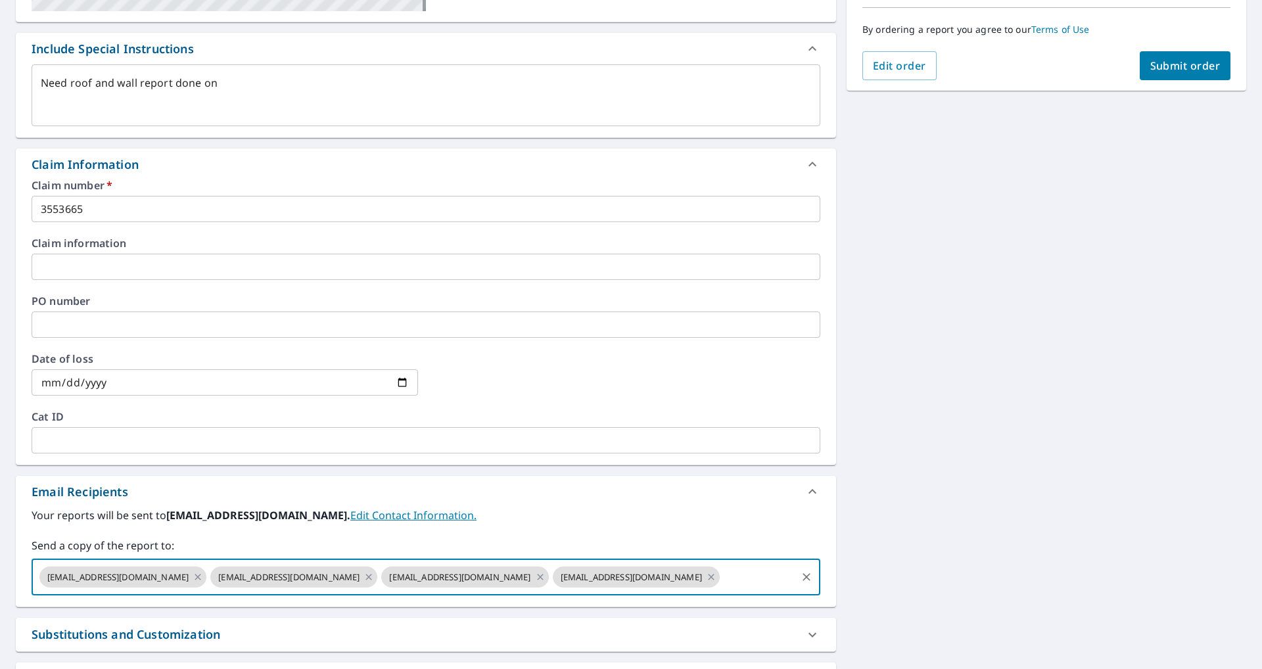
paste input "[EMAIL_ADDRESS][DOMAIN_NAME]"
type input "[EMAIL_ADDRESS][DOMAIN_NAME]"
type textarea "x"
checkbox input "true"
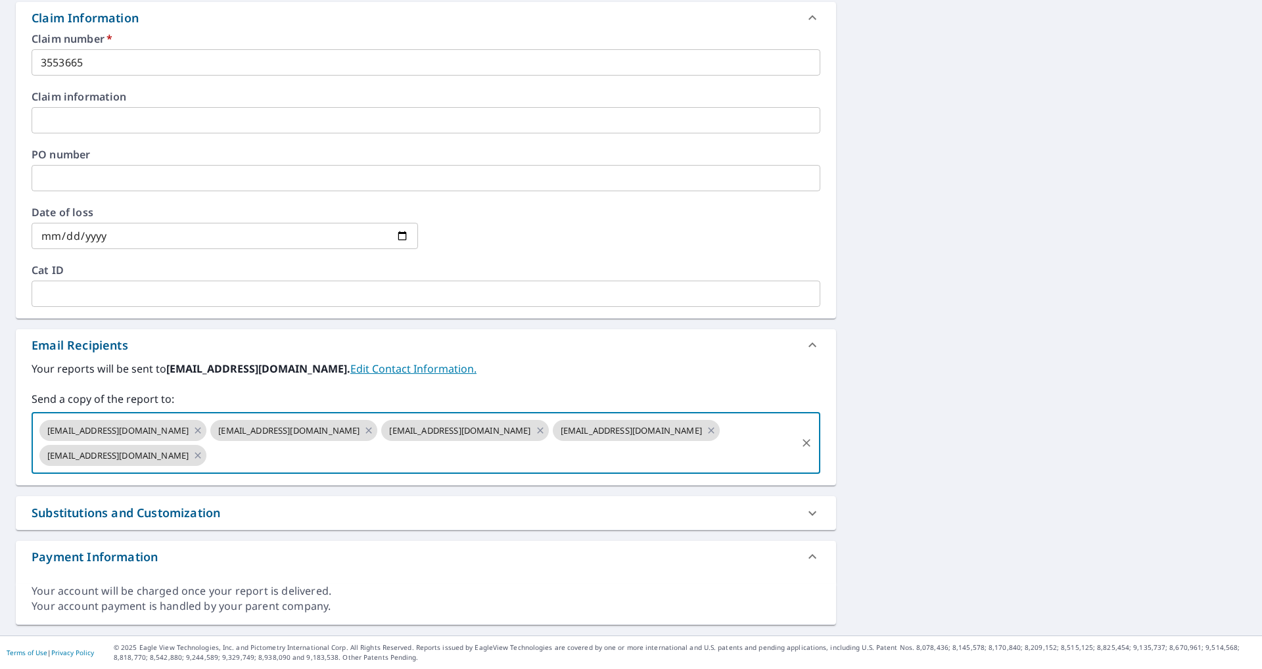
scroll to position [81, 0]
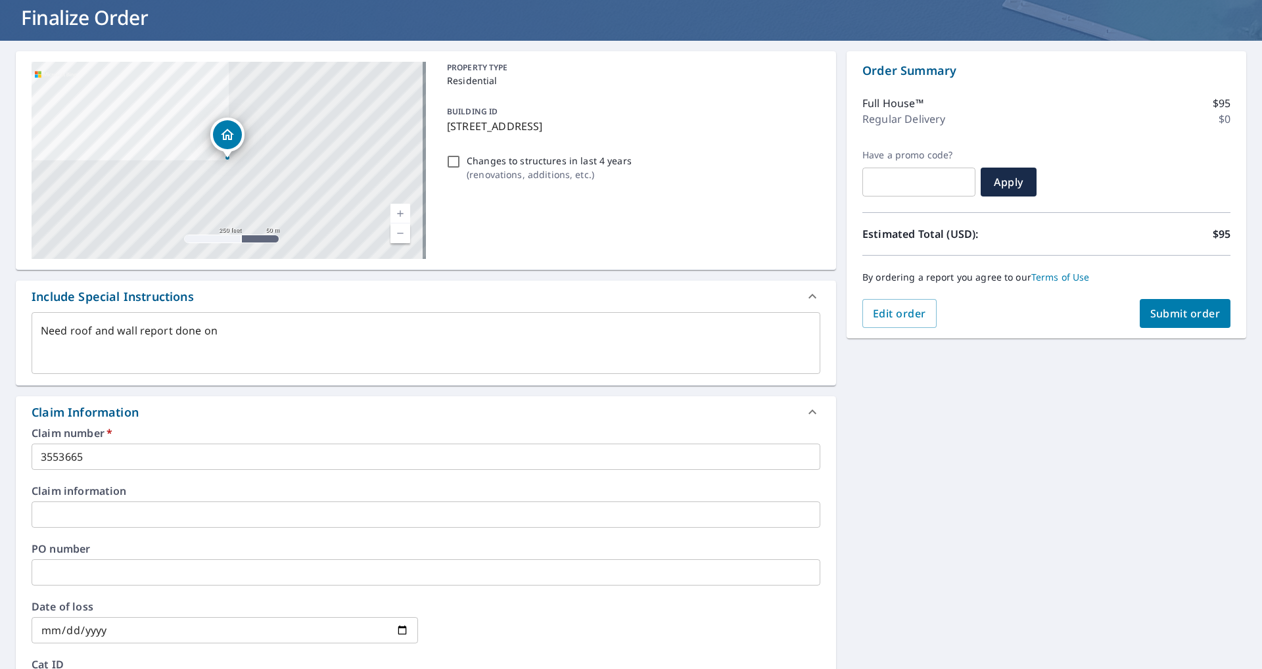
click at [1175, 319] on span "Submit order" at bounding box center [1185, 313] width 70 height 14
type textarea "x"
checkbox input "true"
